Goal: Information Seeking & Learning: Learn about a topic

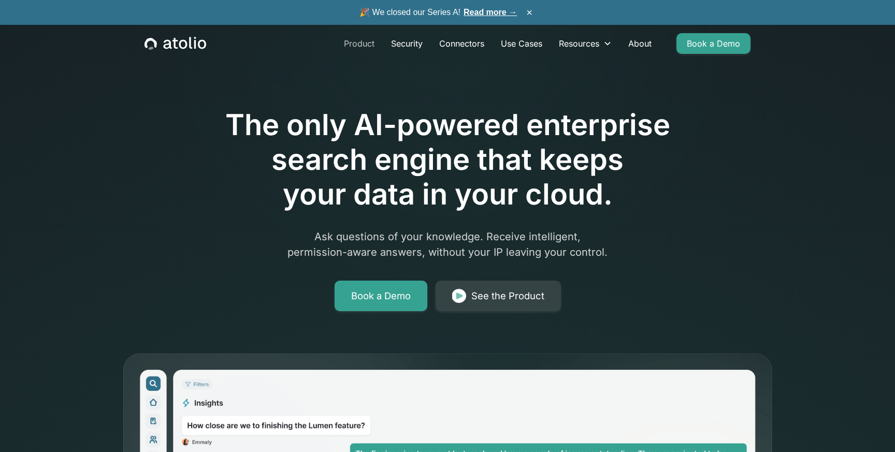
click at [366, 43] on link "Product" at bounding box center [359, 43] width 47 height 21
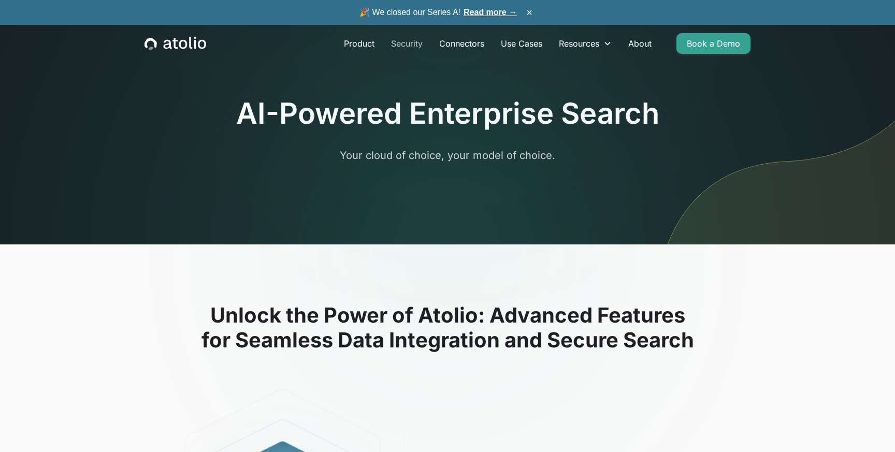
click at [420, 44] on link "Security" at bounding box center [407, 43] width 48 height 21
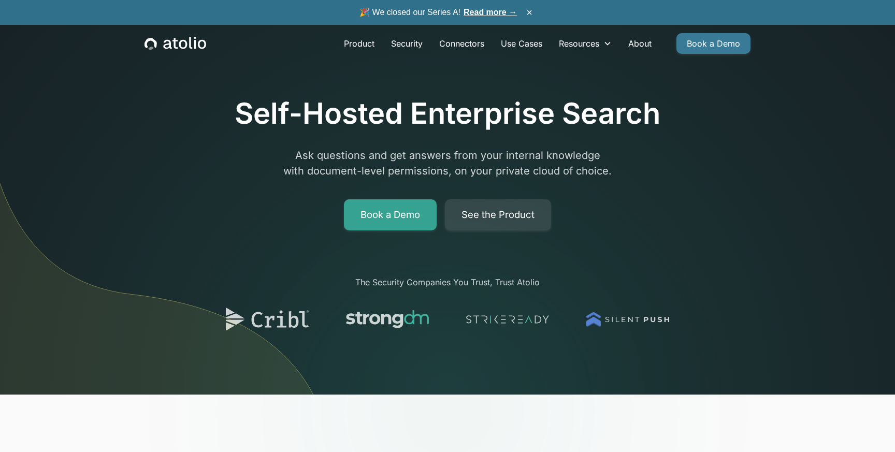
click at [684, 44] on link "Book a Demo" at bounding box center [714, 43] width 74 height 21
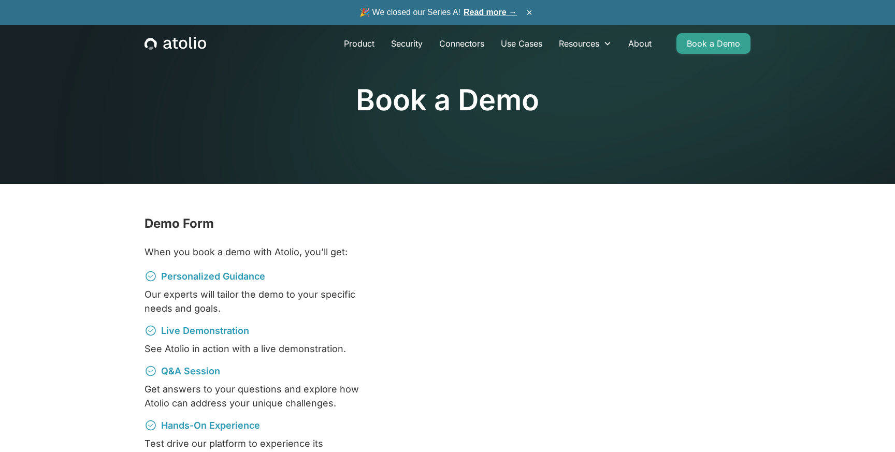
click at [503, 11] on link "Read more →" at bounding box center [490, 12] width 53 height 9
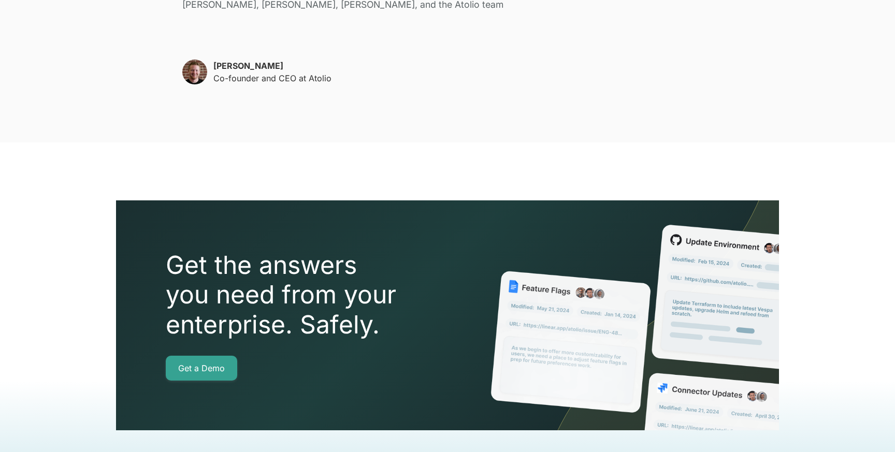
scroll to position [2508, 0]
